Goal: Task Accomplishment & Management: Manage account settings

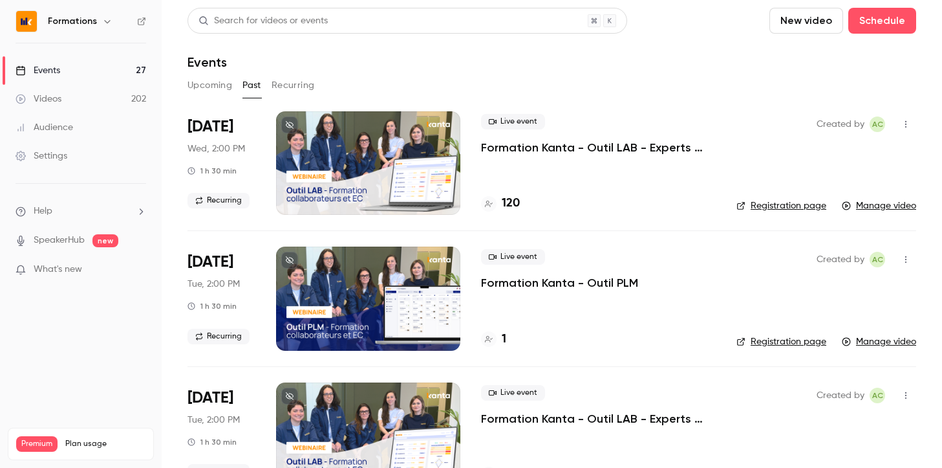
click at [206, 81] on button "Upcoming" at bounding box center [210, 85] width 45 height 21
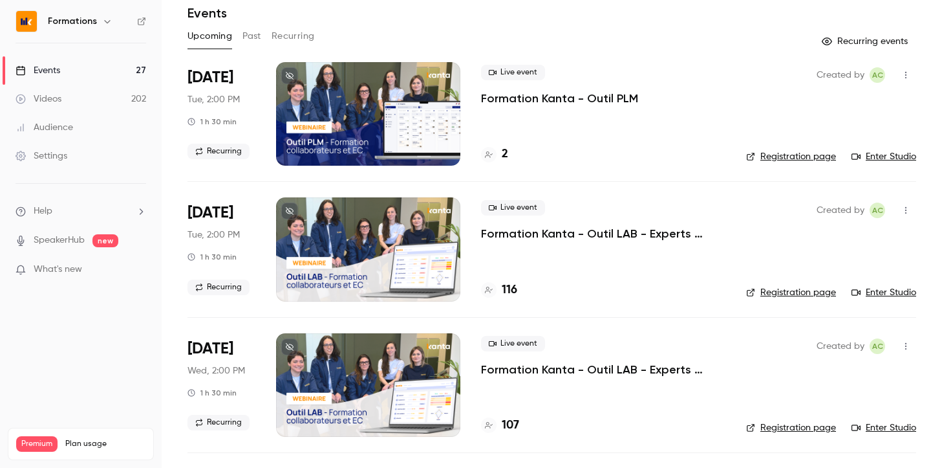
scroll to position [52, 0]
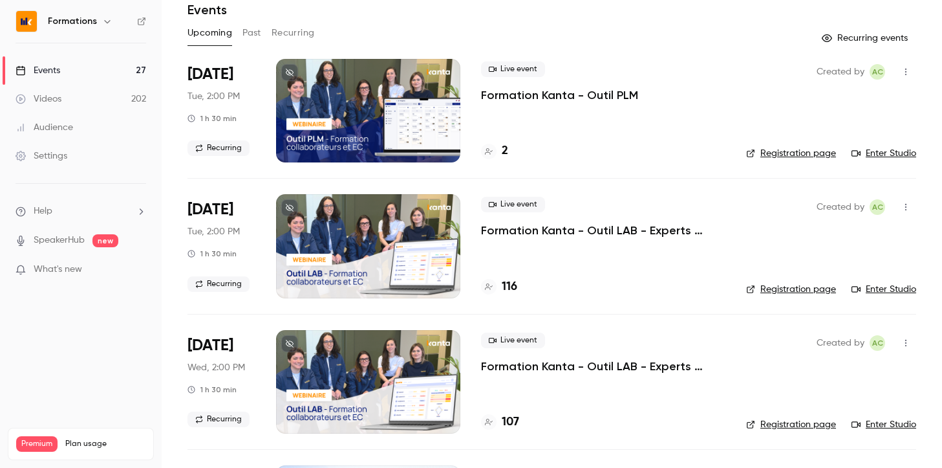
click at [541, 232] on p "Formation Kanta - Outil LAB - Experts Comptables & Collaborateurs" at bounding box center [603, 230] width 244 height 16
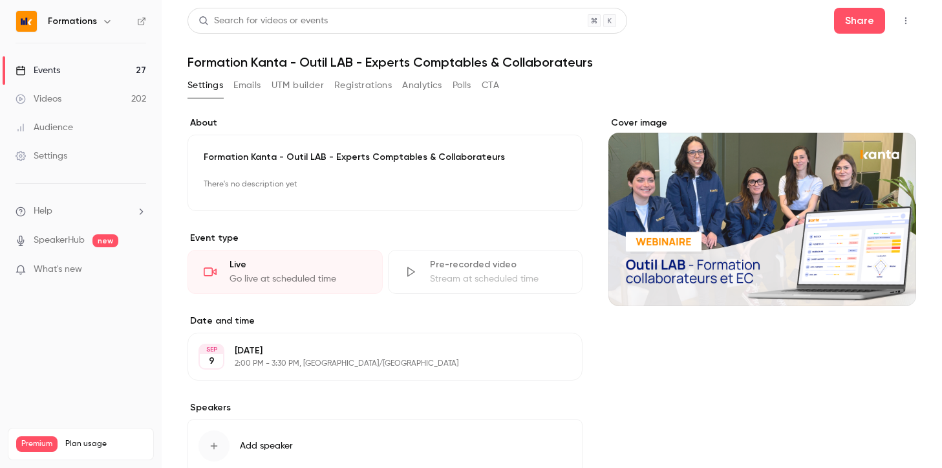
click at [351, 84] on button "Registrations" at bounding box center [363, 85] width 58 height 21
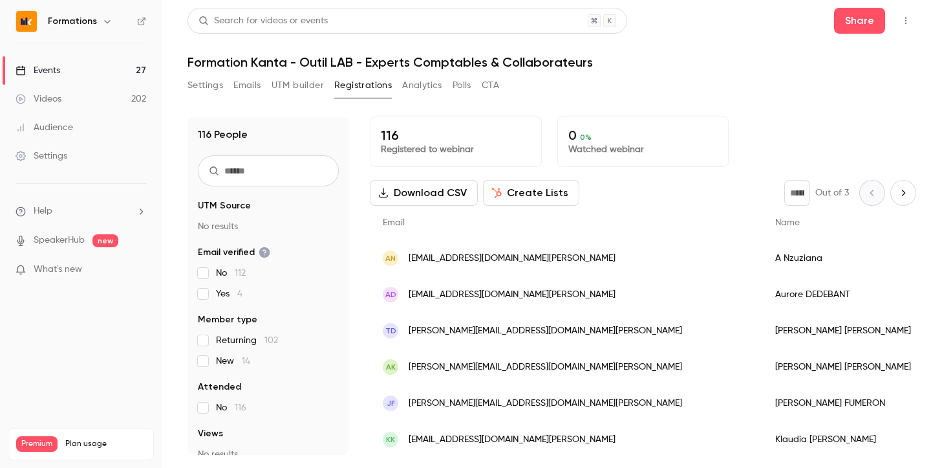
click at [263, 167] on input "text" at bounding box center [268, 170] width 141 height 31
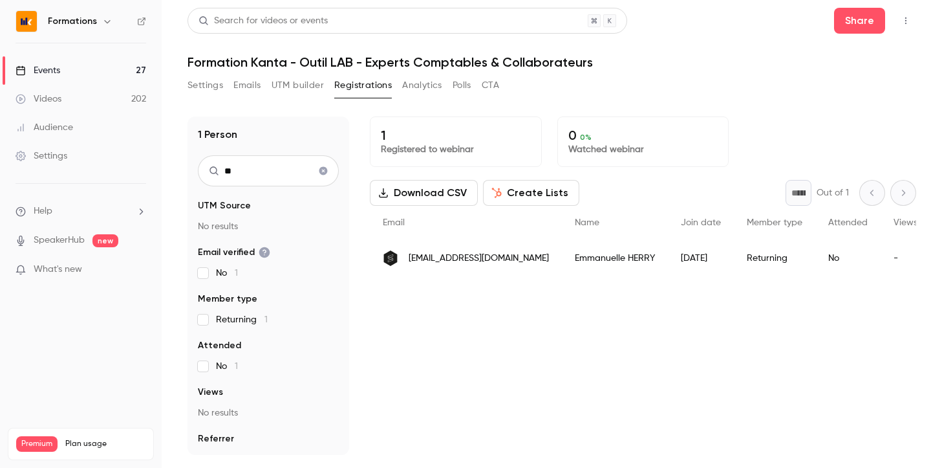
type input "*"
